Goal: Information Seeking & Learning: Learn about a topic

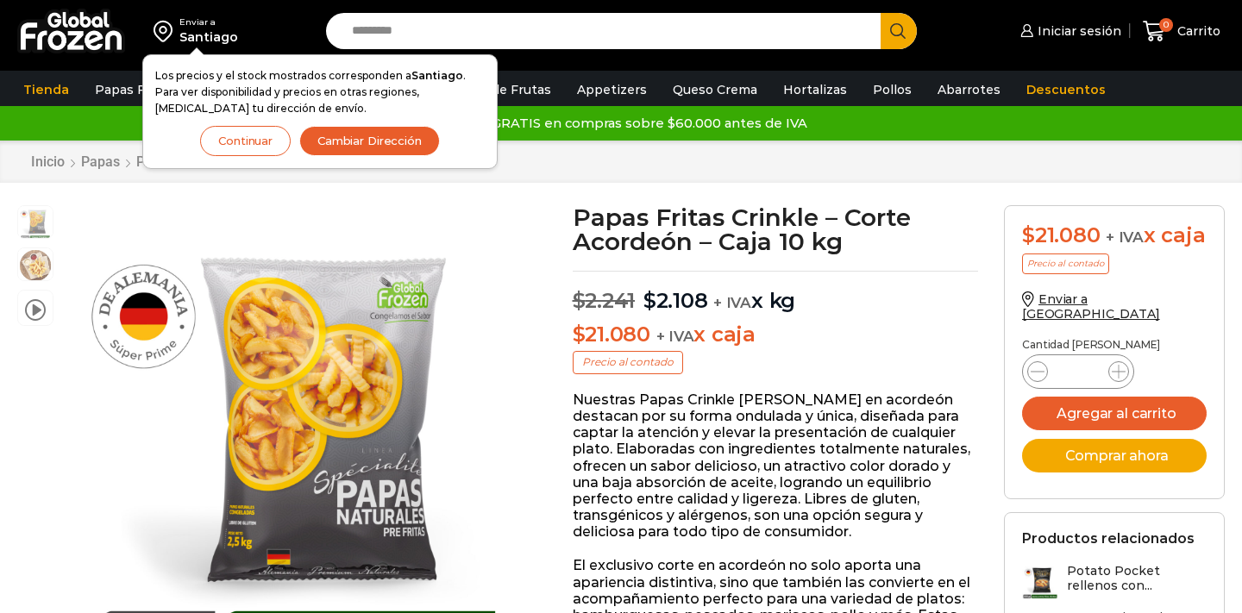
click at [245, 141] on button "Continuar" at bounding box center [245, 141] width 91 height 30
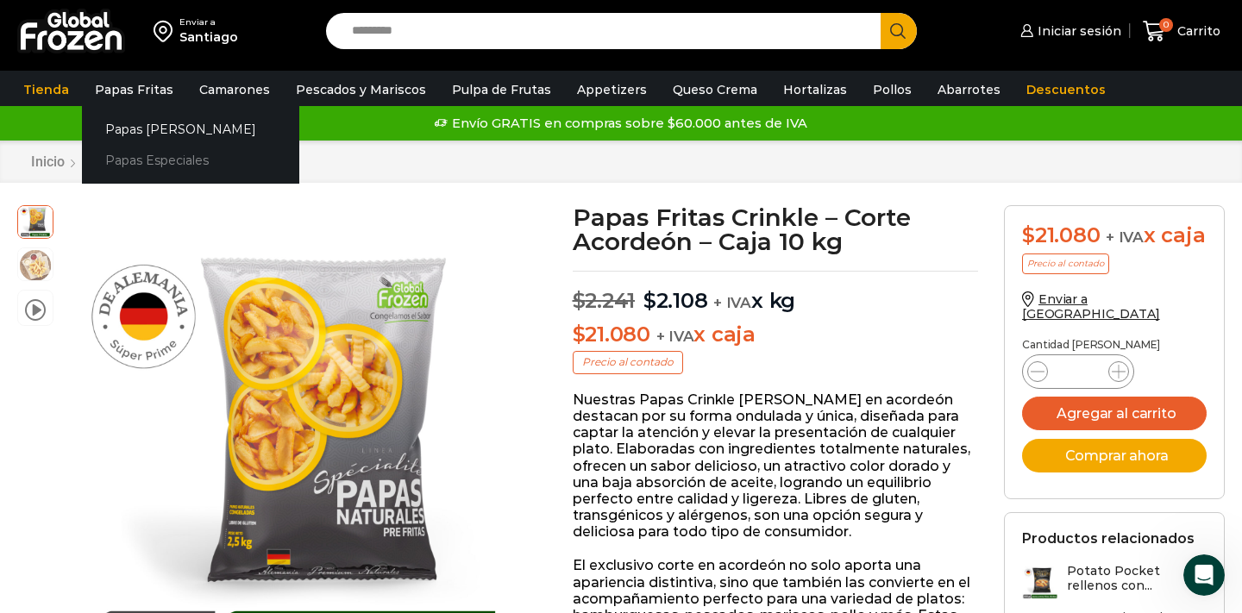
click at [129, 161] on link "Papas Especiales" at bounding box center [190, 161] width 217 height 32
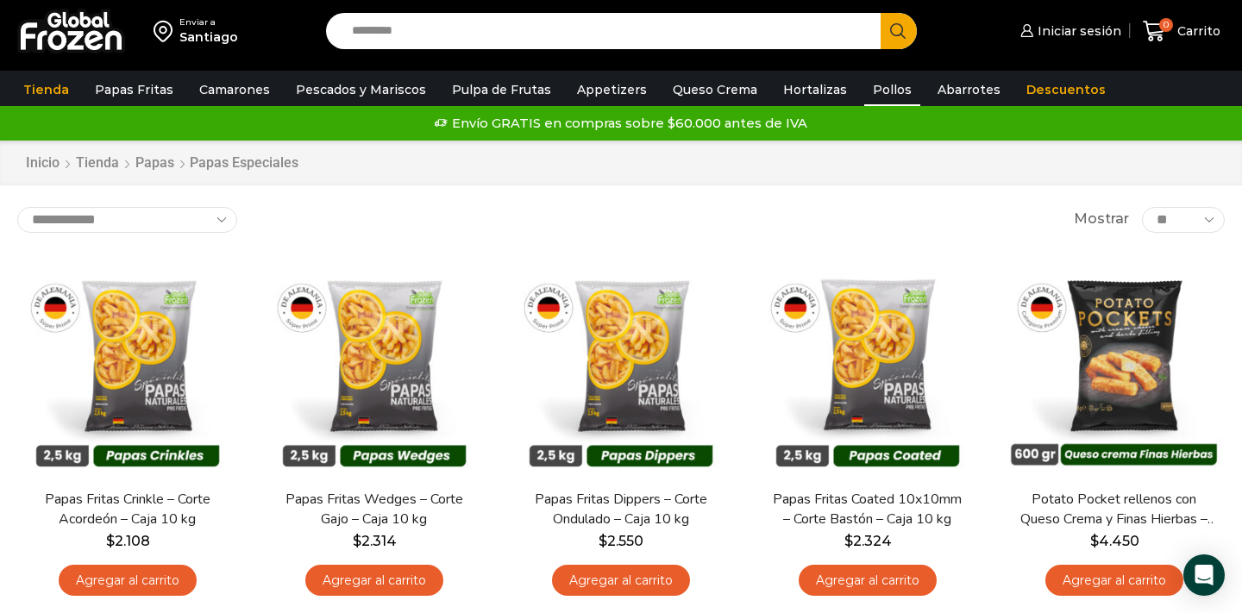
click at [864, 86] on link "Pollos" at bounding box center [892, 89] width 56 height 33
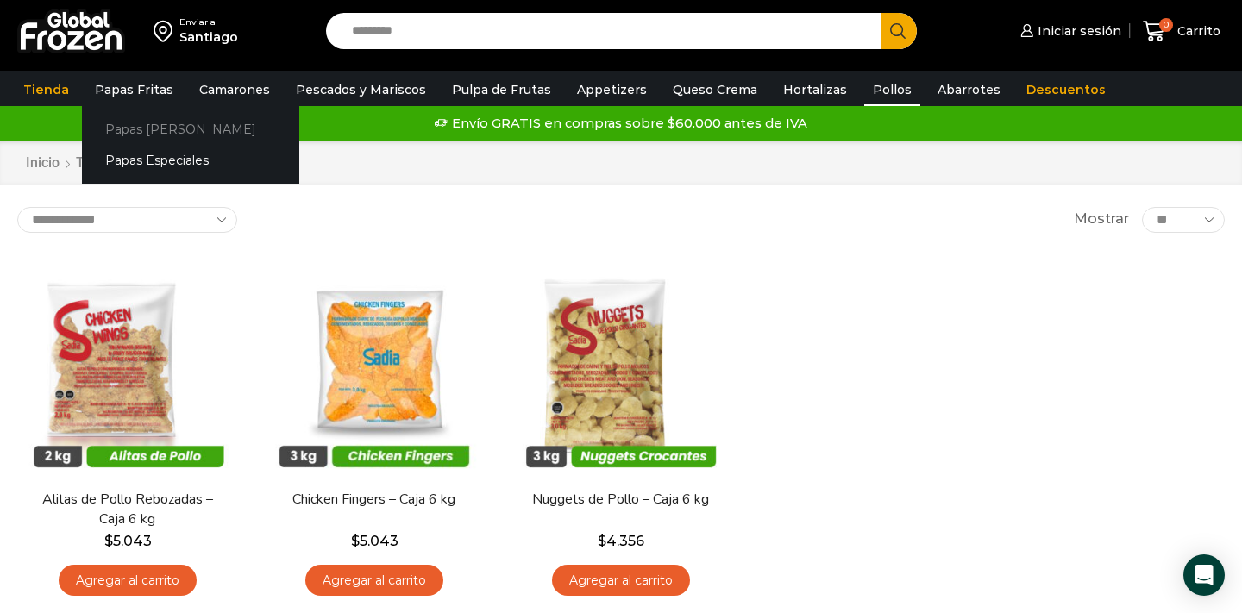
click at [131, 131] on link "Papas [PERSON_NAME]" at bounding box center [190, 129] width 217 height 32
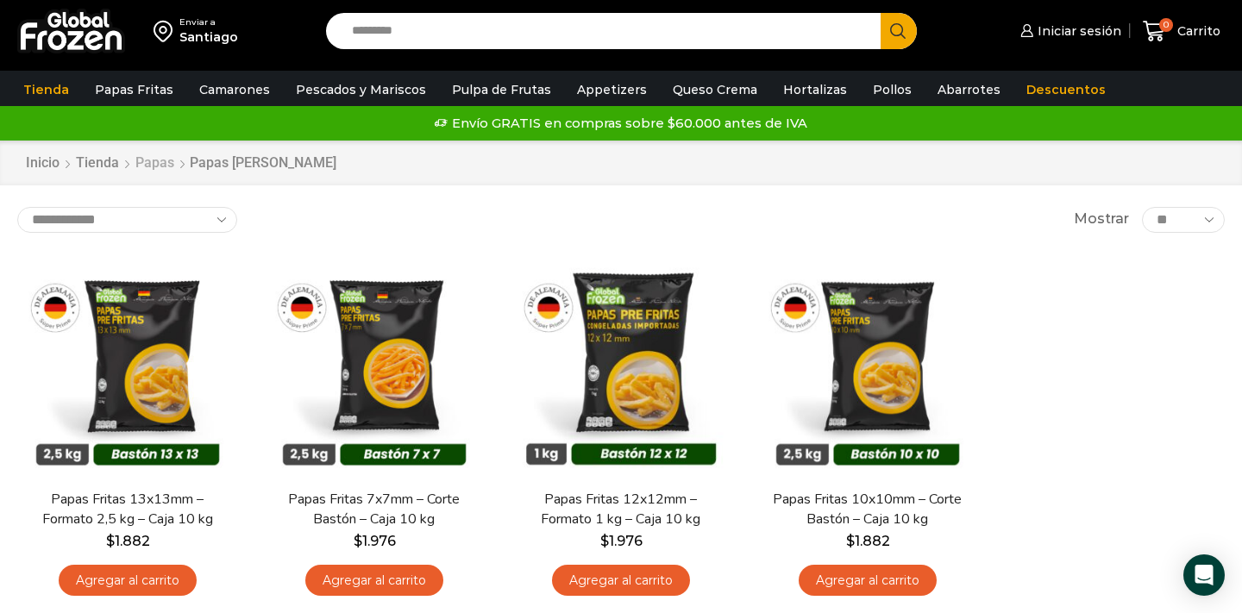
click at [161, 166] on link "Papas" at bounding box center [155, 164] width 41 height 20
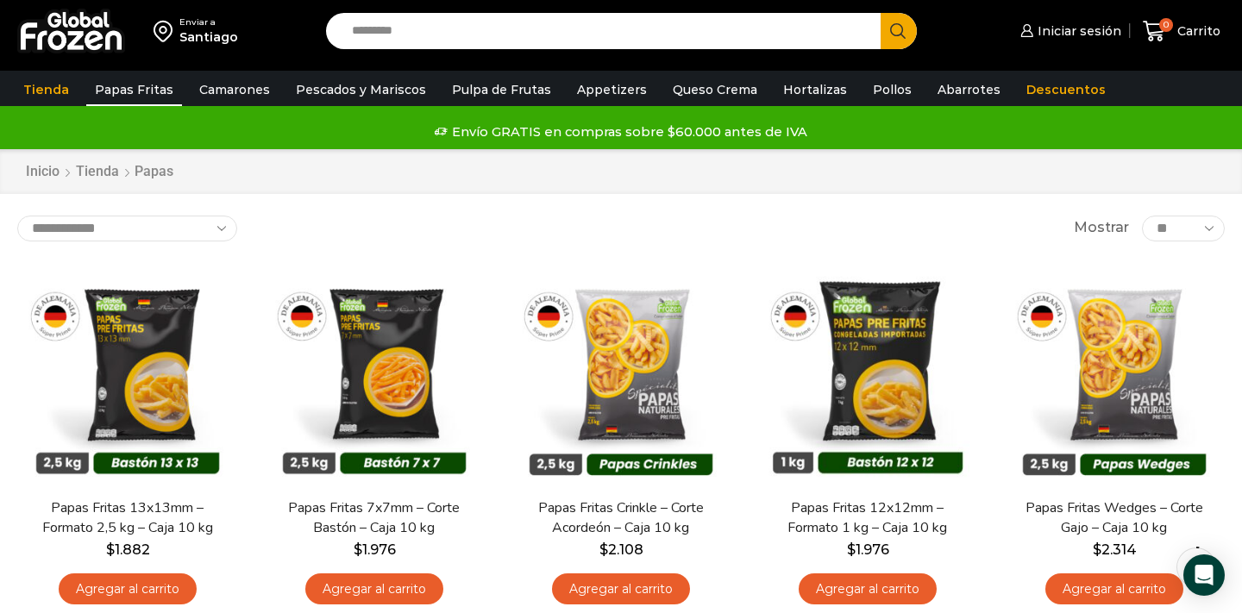
scroll to position [205, 0]
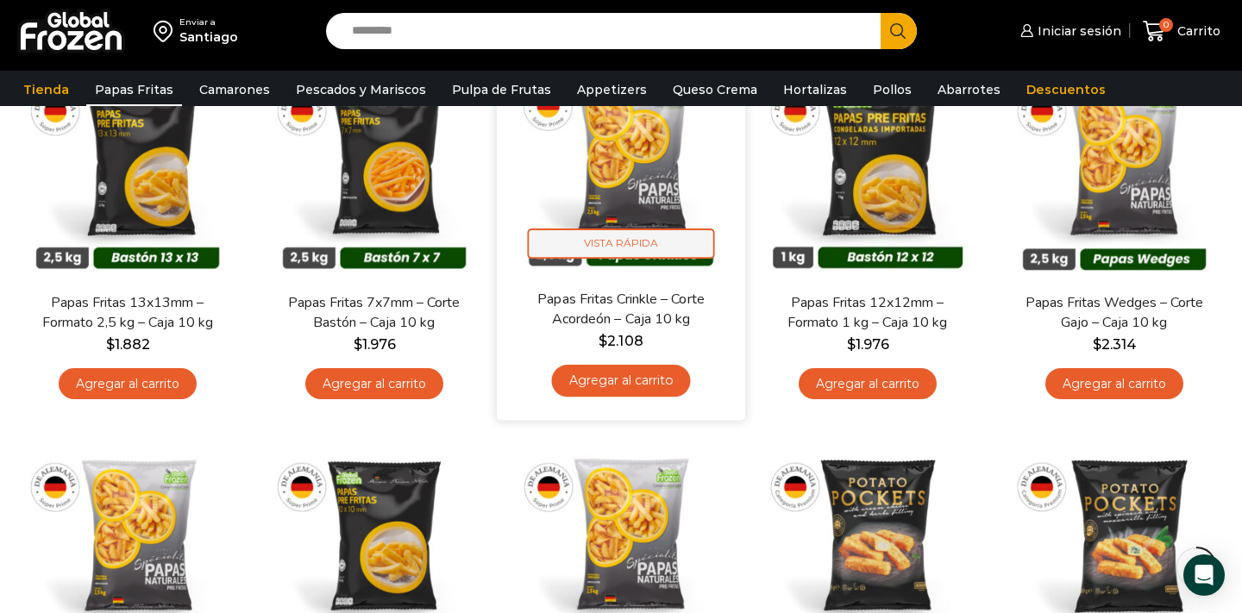
click at [626, 241] on span "Vista Rápida" at bounding box center [621, 244] width 187 height 30
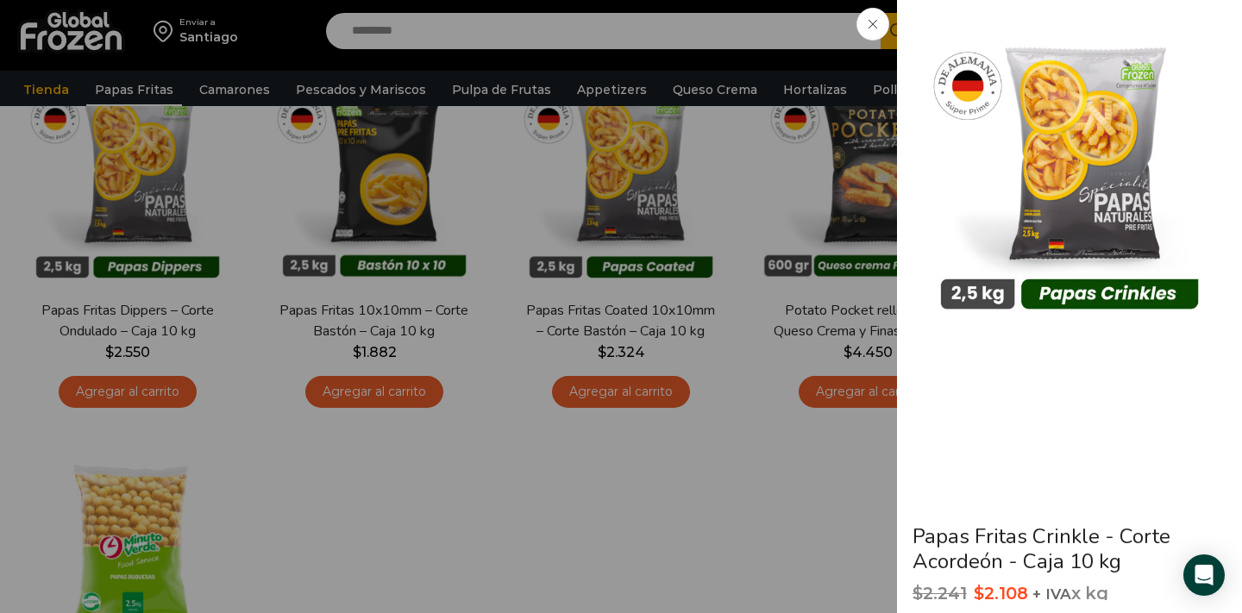
scroll to position [638, 0]
